Goal: Information Seeking & Learning: Check status

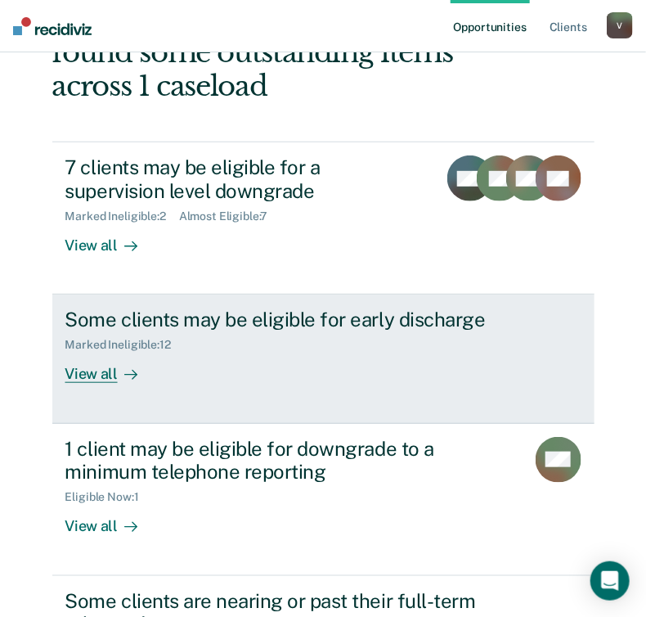
scroll to position [164, 0]
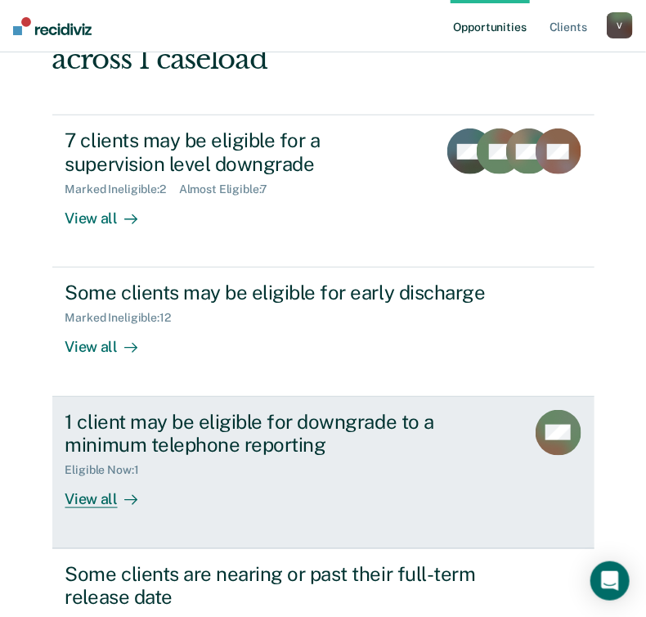
click at [98, 501] on div "View all" at bounding box center [111, 493] width 92 height 32
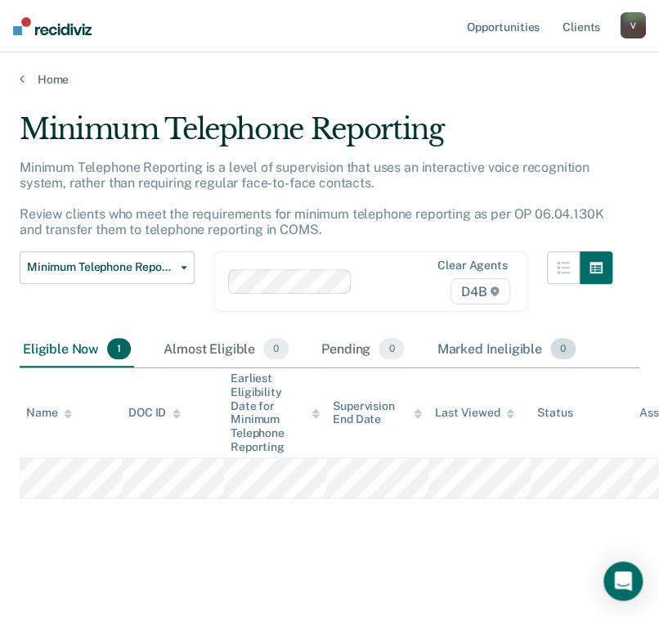
click at [494, 354] on div "Marked Ineligible 0" at bounding box center [507, 349] width 146 height 36
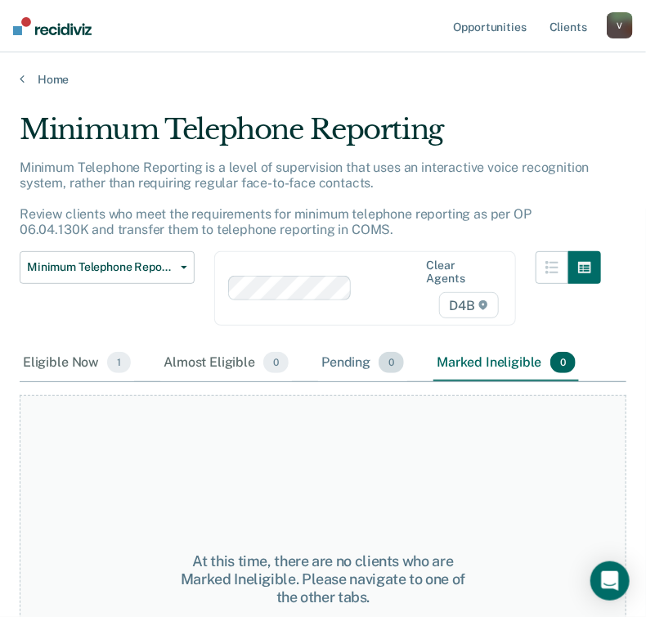
drag, startPoint x: 379, startPoint y: 351, endPoint x: 357, endPoint y: 351, distance: 22.1
click at [376, 351] on div "Pending 0" at bounding box center [362, 363] width 89 height 36
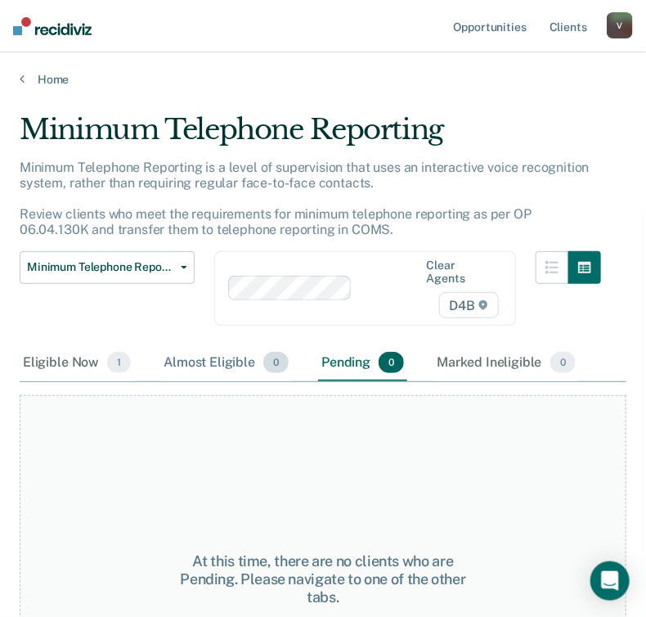
click at [223, 351] on div "Almost Eligible 0" at bounding box center [226, 363] width 132 height 36
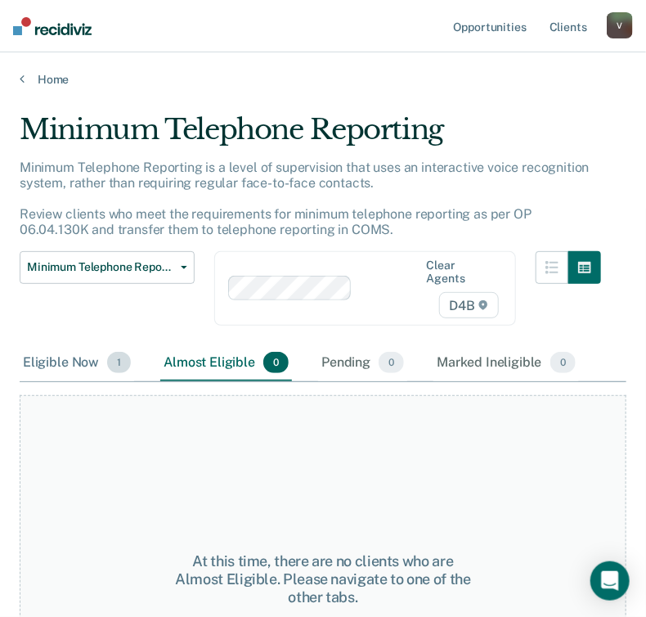
click at [39, 347] on div "Eligible Now 1" at bounding box center [77, 363] width 115 height 36
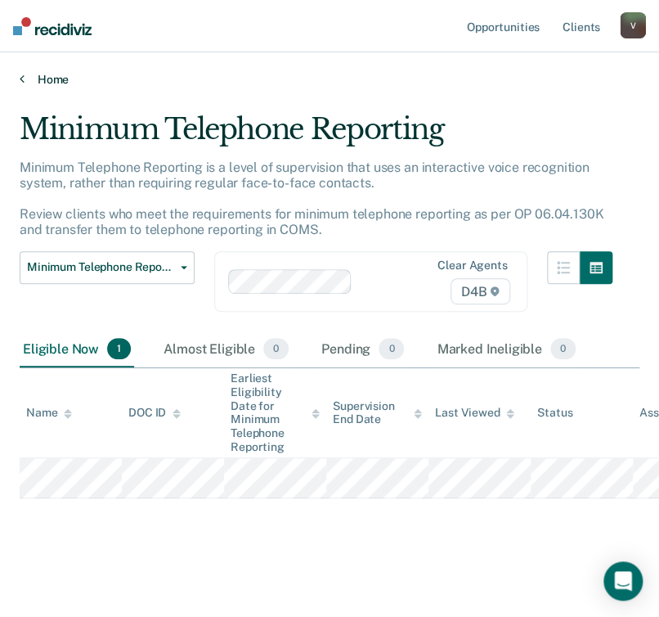
click at [20, 79] on icon at bounding box center [22, 78] width 5 height 13
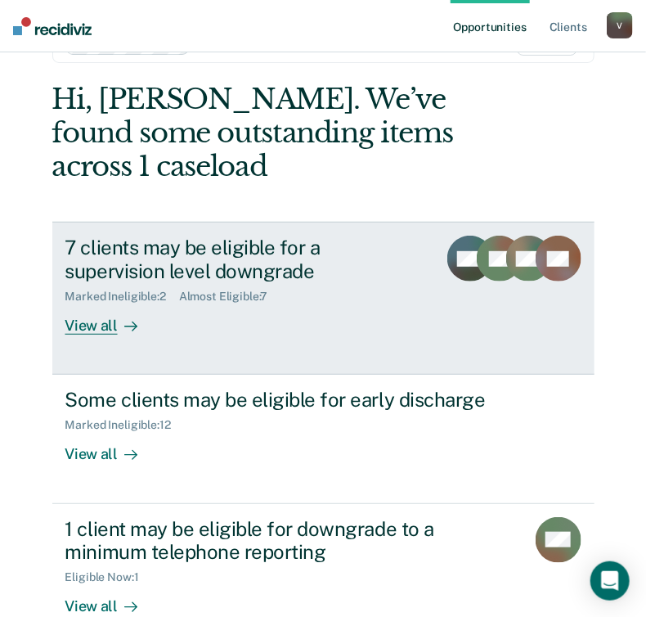
scroll to position [82, 0]
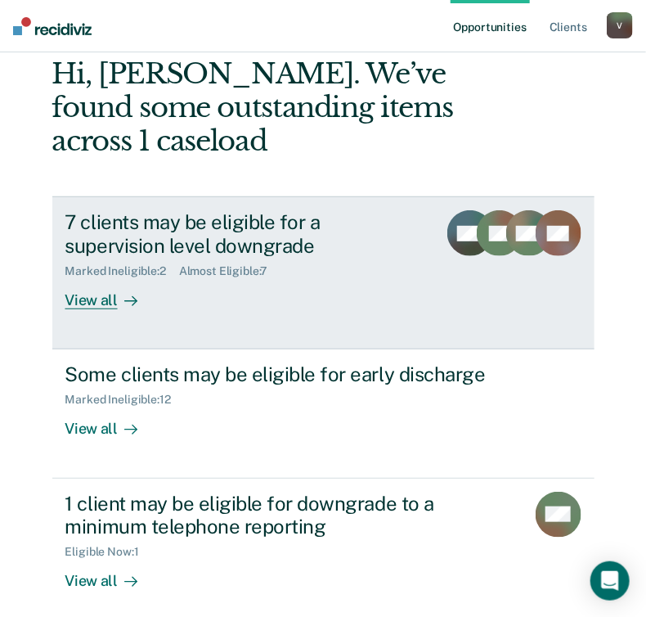
click at [202, 240] on div "7 clients may be eligible for a supervision level downgrade" at bounding box center [244, 233] width 359 height 47
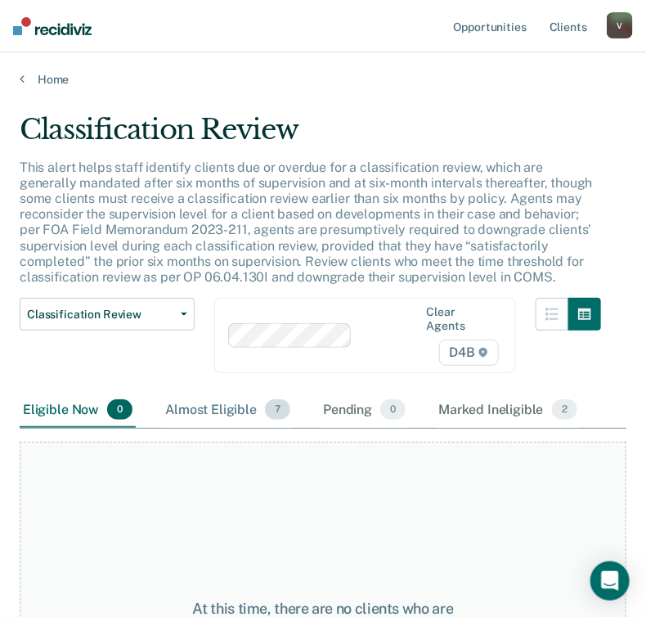
click at [218, 398] on div "Almost Eligible 7" at bounding box center [228, 411] width 132 height 36
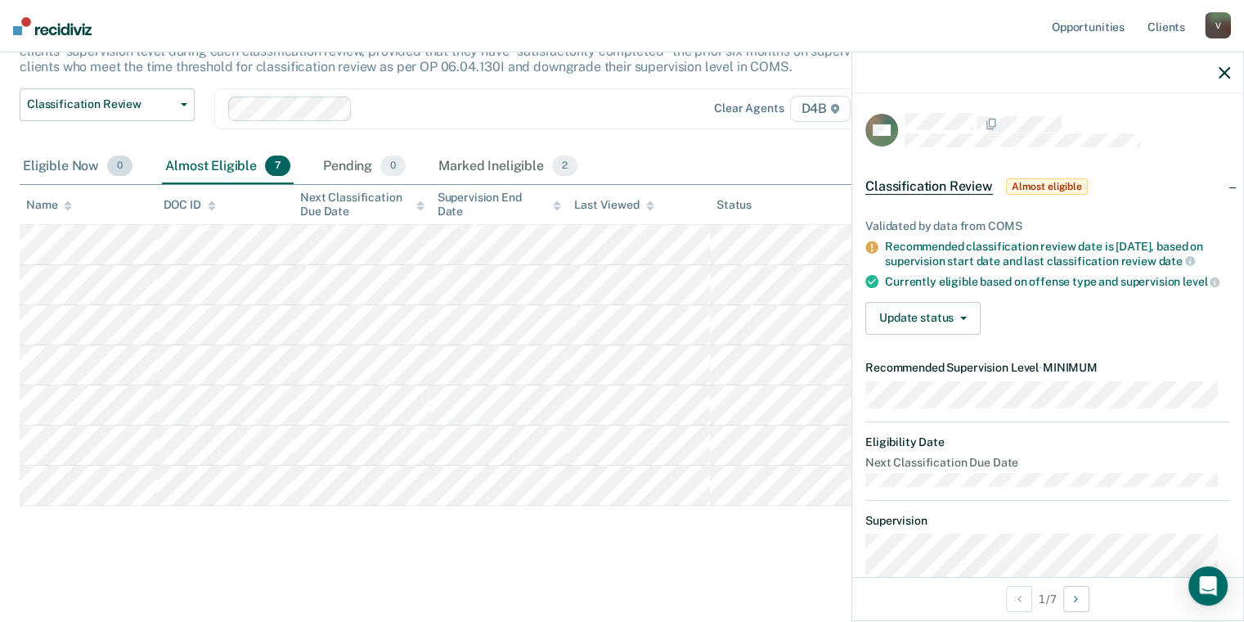
click at [55, 163] on div "Eligible Now 0" at bounding box center [78, 167] width 116 height 36
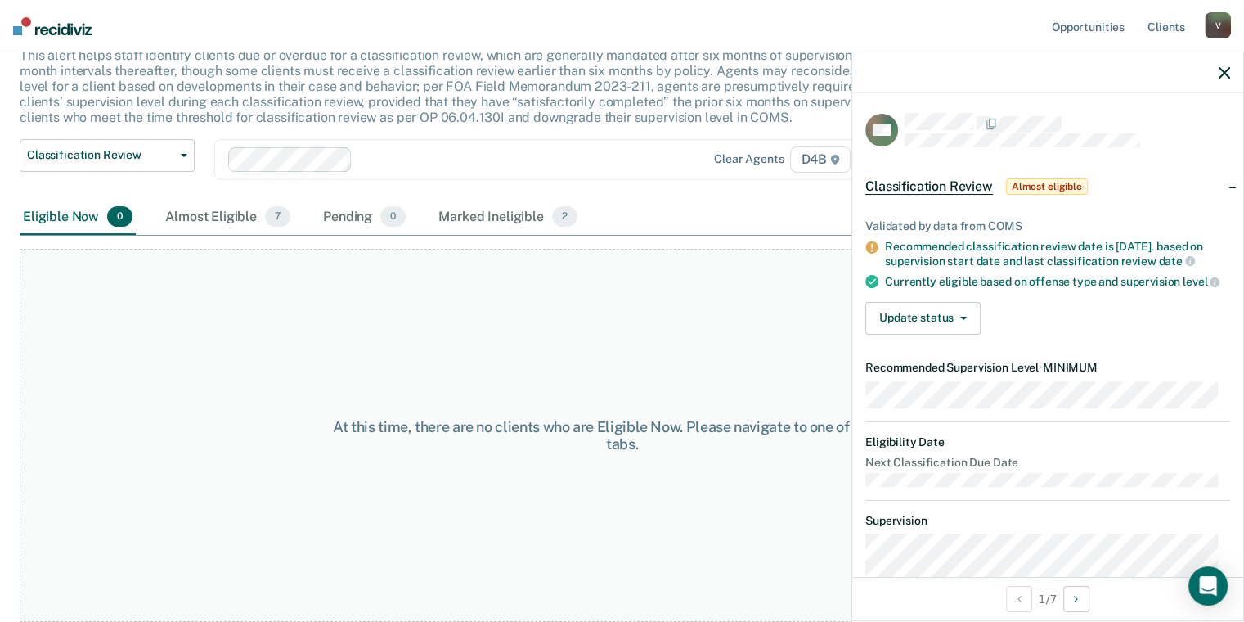
scroll to position [110, 0]
click at [456, 214] on div "Marked Ineligible 2" at bounding box center [508, 219] width 146 height 36
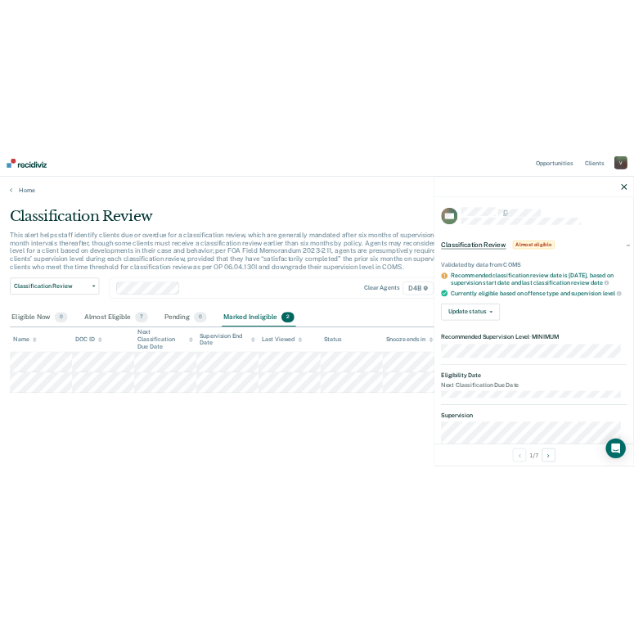
scroll to position [0, 0]
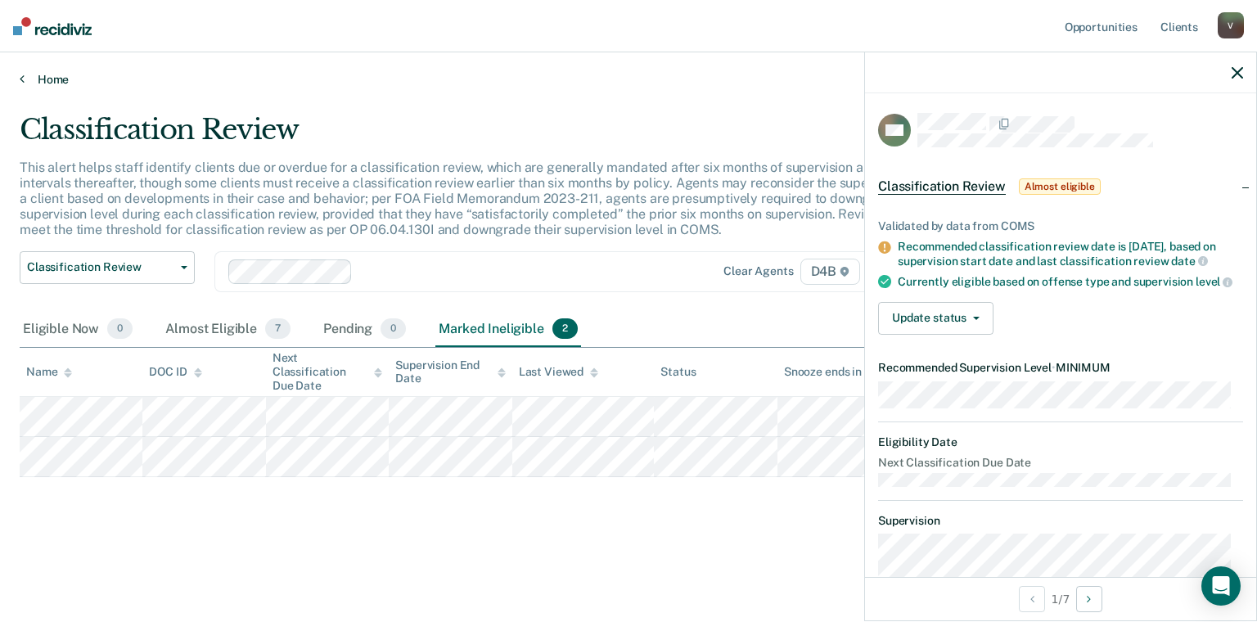
click at [34, 79] on link "Home" at bounding box center [628, 79] width 1217 height 15
